Goal: Use online tool/utility: Utilize a website feature to perform a specific function

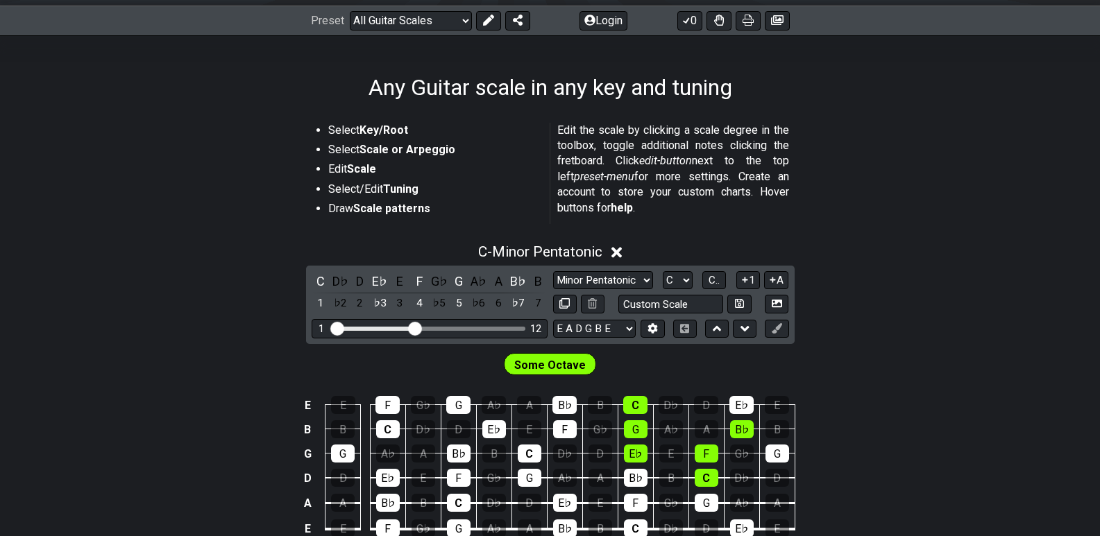
scroll to position [208, 0]
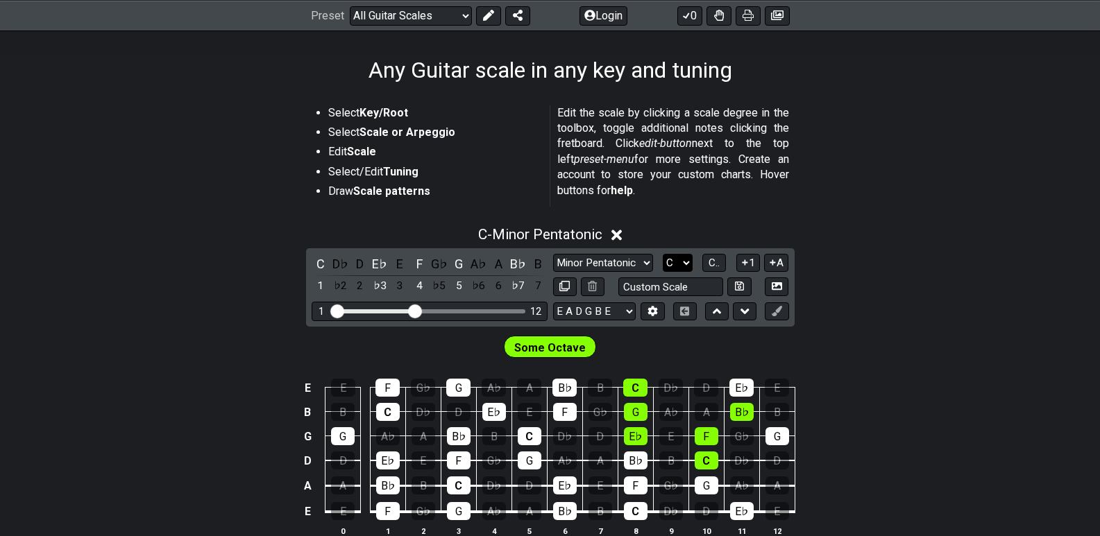
click at [687, 264] on select "A♭ A A♯ B♭ B C C♯ D♭ D D♯ E♭ E F F♯ G♭ G G♯" at bounding box center [678, 263] width 30 height 19
select select "A"
click at [663, 254] on select "A♭ A A♯ B♭ B C C♯ D♭ D D♯ E♭ E F F♯ G♭ G G♯" at bounding box center [678, 263] width 30 height 19
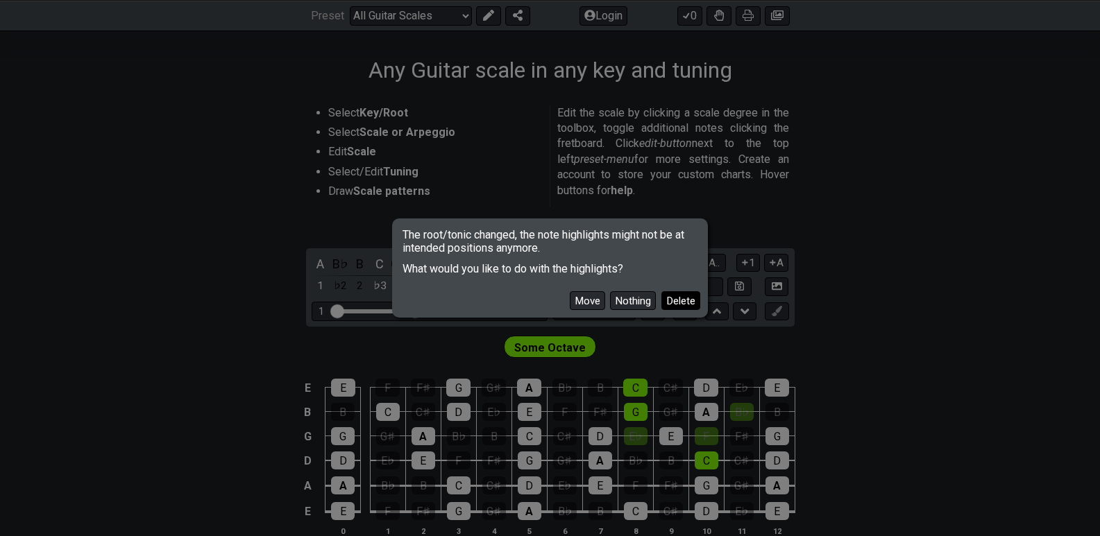
click at [679, 301] on button "Delete" at bounding box center [680, 300] width 39 height 19
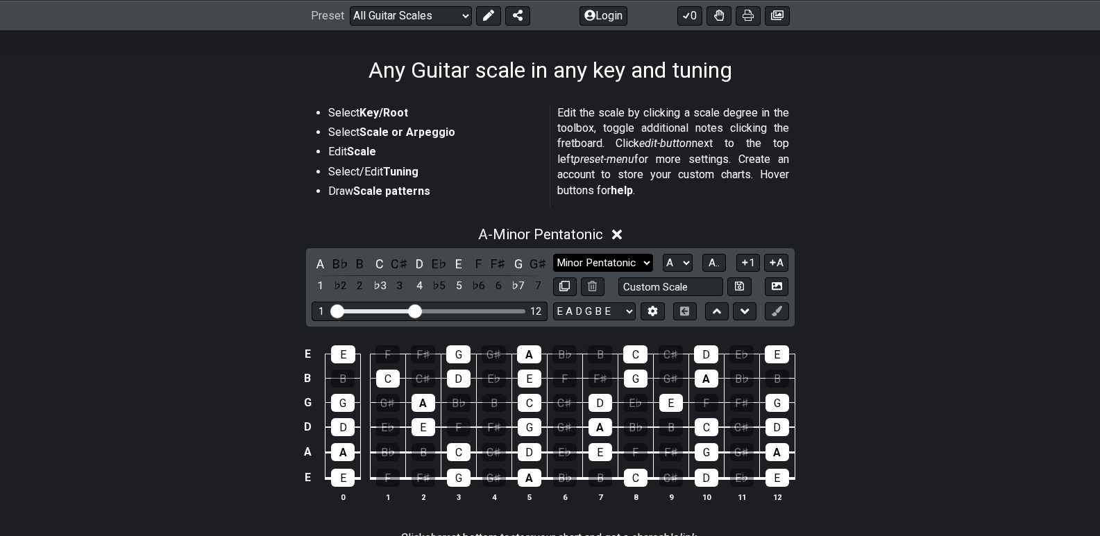
click at [647, 262] on select "Minor Pentatonic Root Minor Pentatonic Major Pentatonic Minor Blues Major Blues…" at bounding box center [603, 263] width 100 height 19
select select "Major / [PERSON_NAME]"
click at [553, 254] on select "Minor Pentatonic Root Minor Pentatonic Major Pentatonic Minor Blues Major Blues…" at bounding box center [603, 263] width 100 height 19
